Goal: Transaction & Acquisition: Subscribe to service/newsletter

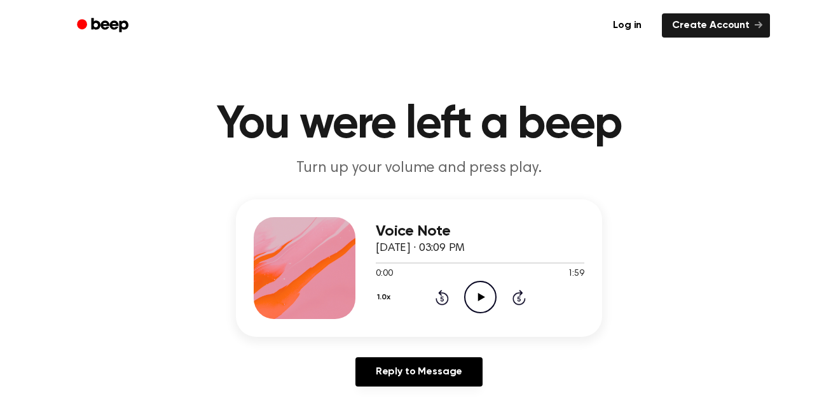
click at [487, 296] on icon "Play Audio" at bounding box center [480, 297] width 32 height 32
click at [477, 296] on icon "Pause Audio" at bounding box center [480, 297] width 32 height 32
click at [482, 291] on icon "Play Audio" at bounding box center [480, 297] width 32 height 32
click at [478, 300] on icon at bounding box center [481, 297] width 6 height 8
click at [634, 21] on link "Log in" at bounding box center [628, 25] width 54 height 29
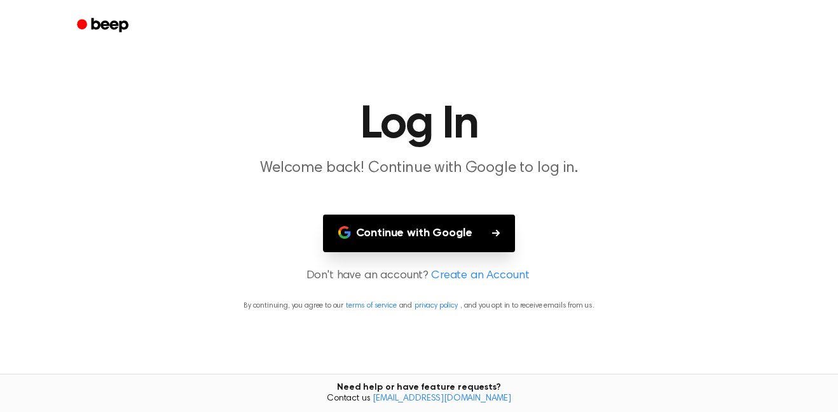
click at [470, 231] on button "Continue with Google" at bounding box center [419, 233] width 193 height 38
click at [478, 267] on link "Create an Account" at bounding box center [480, 275] width 98 height 17
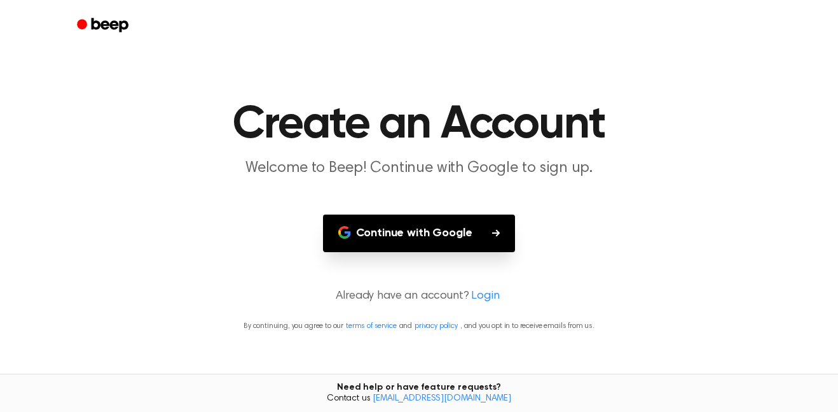
click at [485, 293] on link "Login" at bounding box center [485, 296] width 28 height 17
